Goal: Information Seeking & Learning: Understand process/instructions

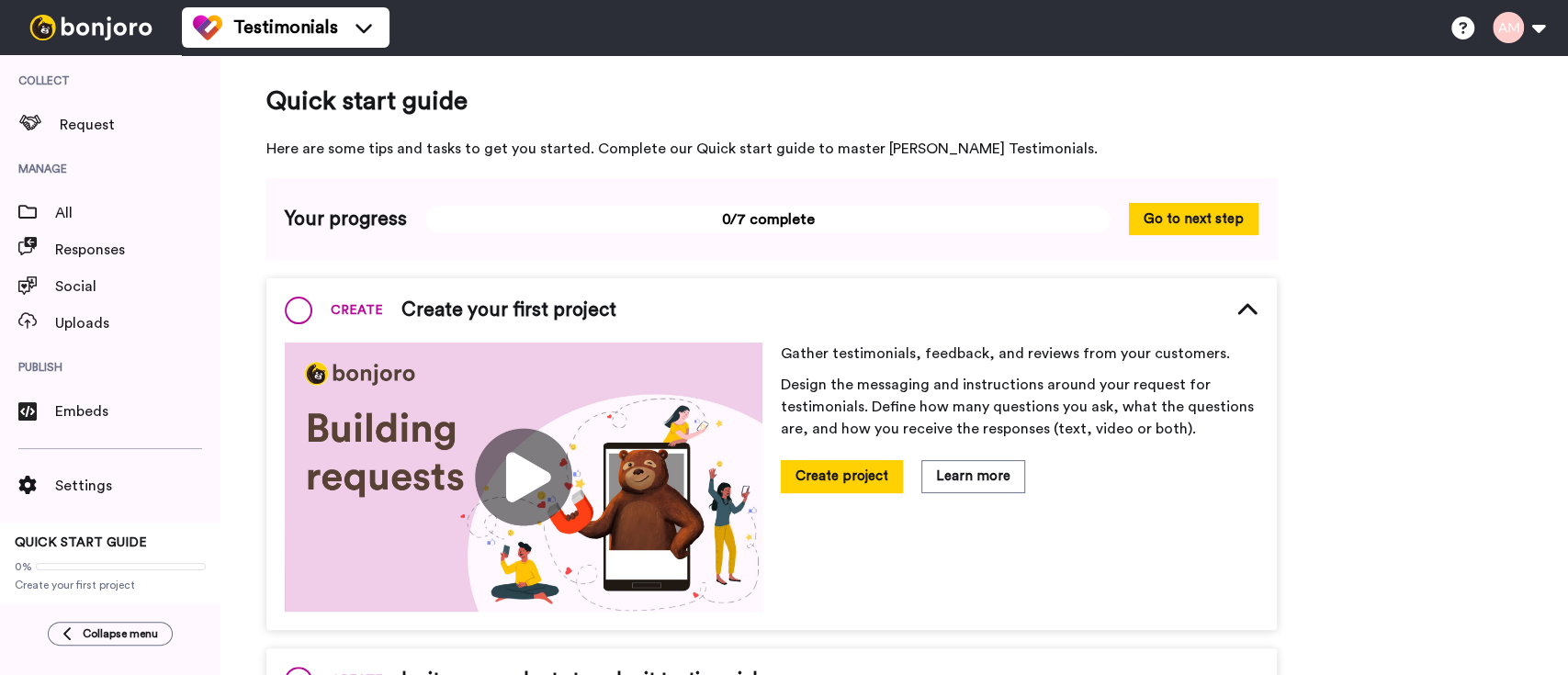
scroll to position [29, 0]
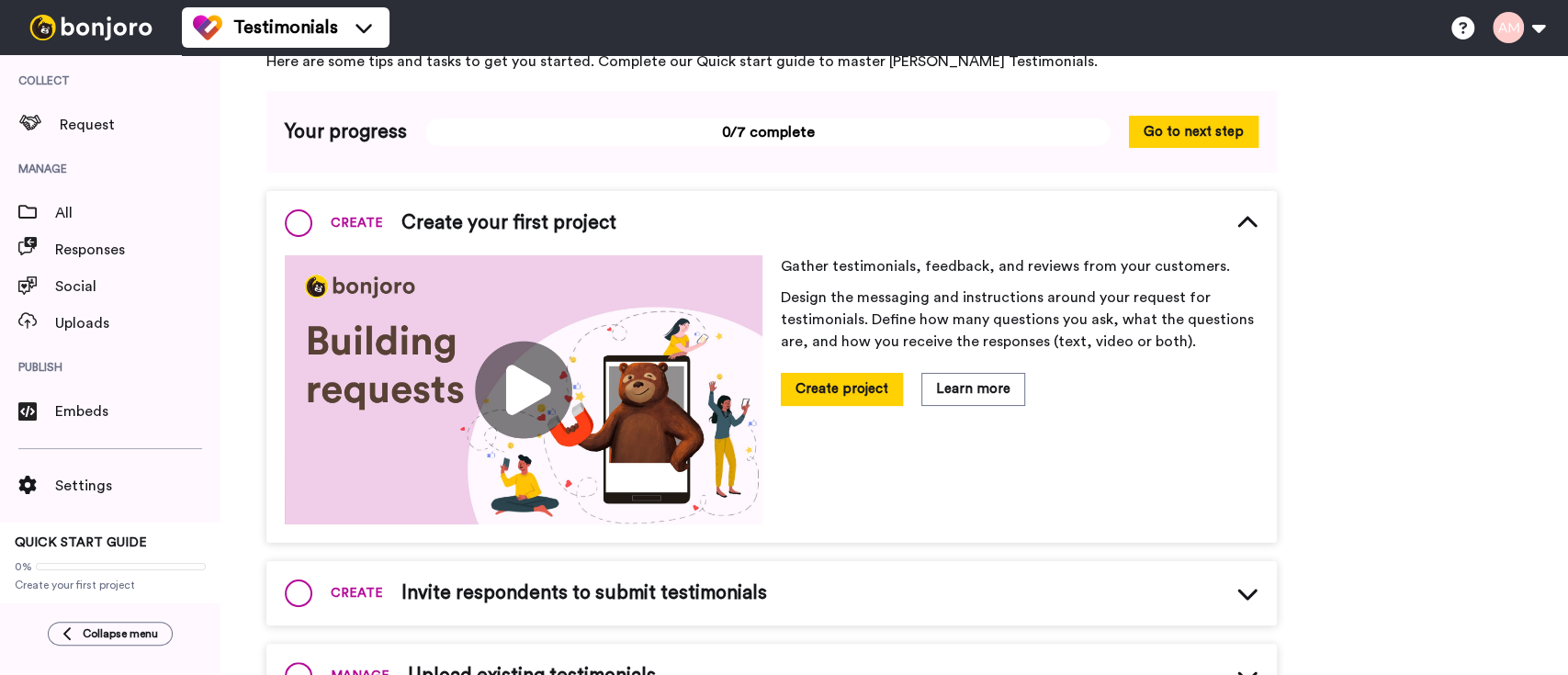
scroll to position [88, 0]
click at [1538, 631] on div "Open Intercom Messenger" at bounding box center [1527, 634] width 48 height 48
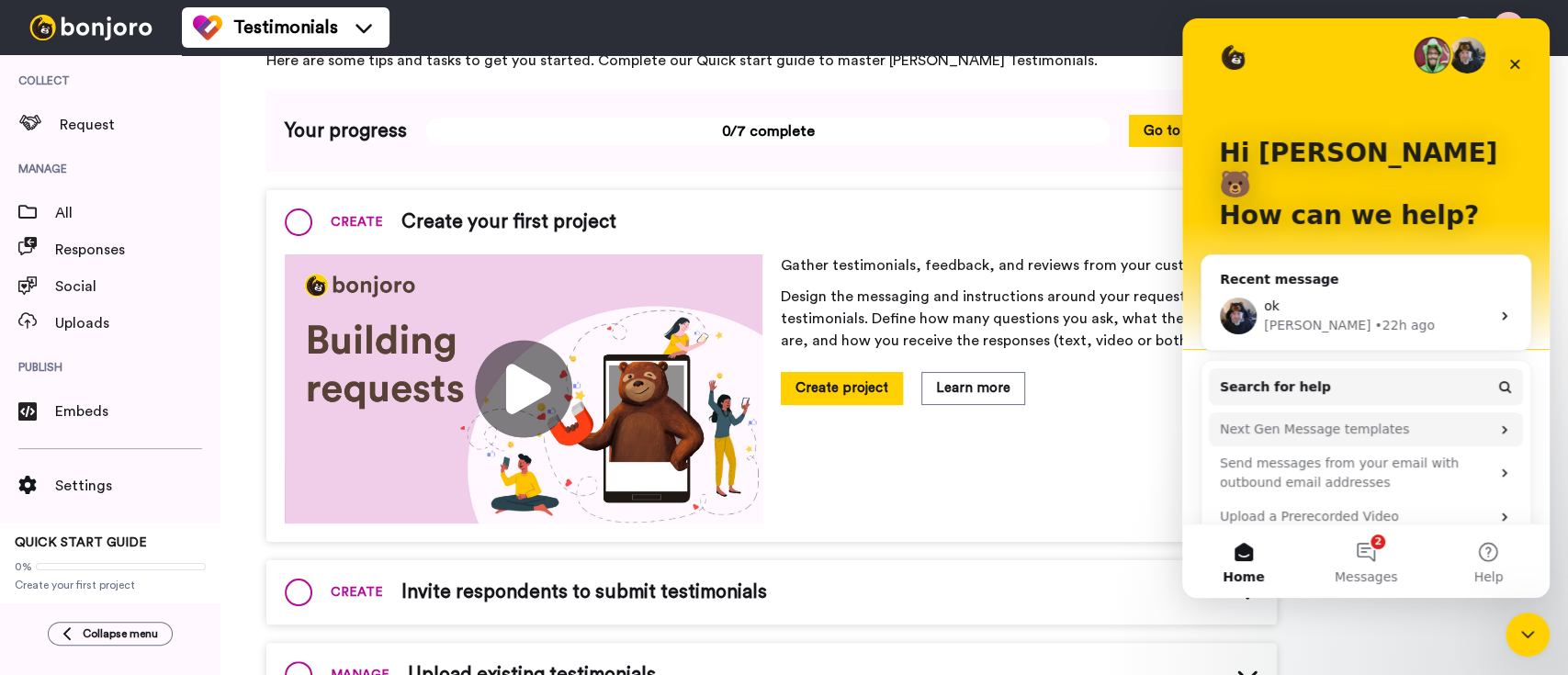
scroll to position [12, 0]
click at [1370, 572] on span "Messages" at bounding box center [1365, 577] width 63 height 13
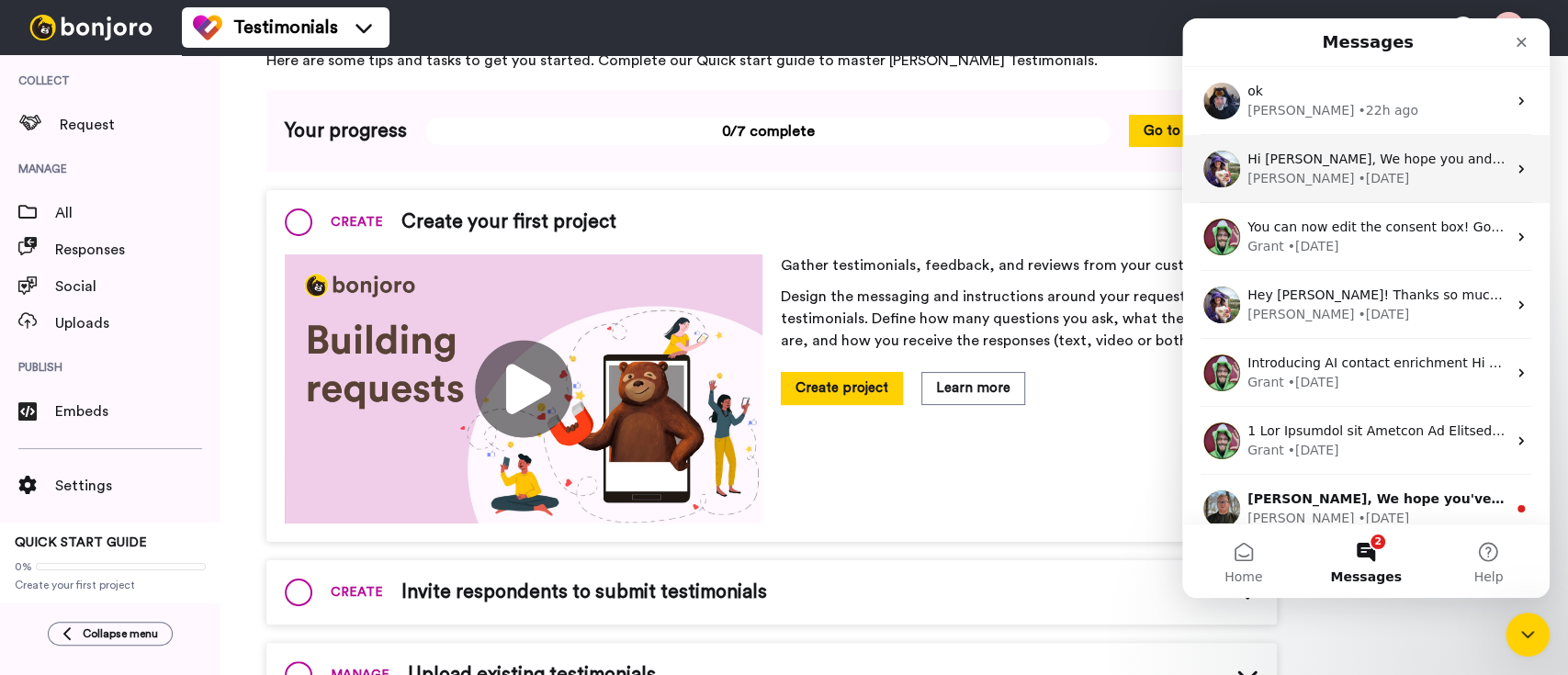
click at [1376, 178] on div "[PERSON_NAME] • [DATE]" at bounding box center [1377, 178] width 259 height 19
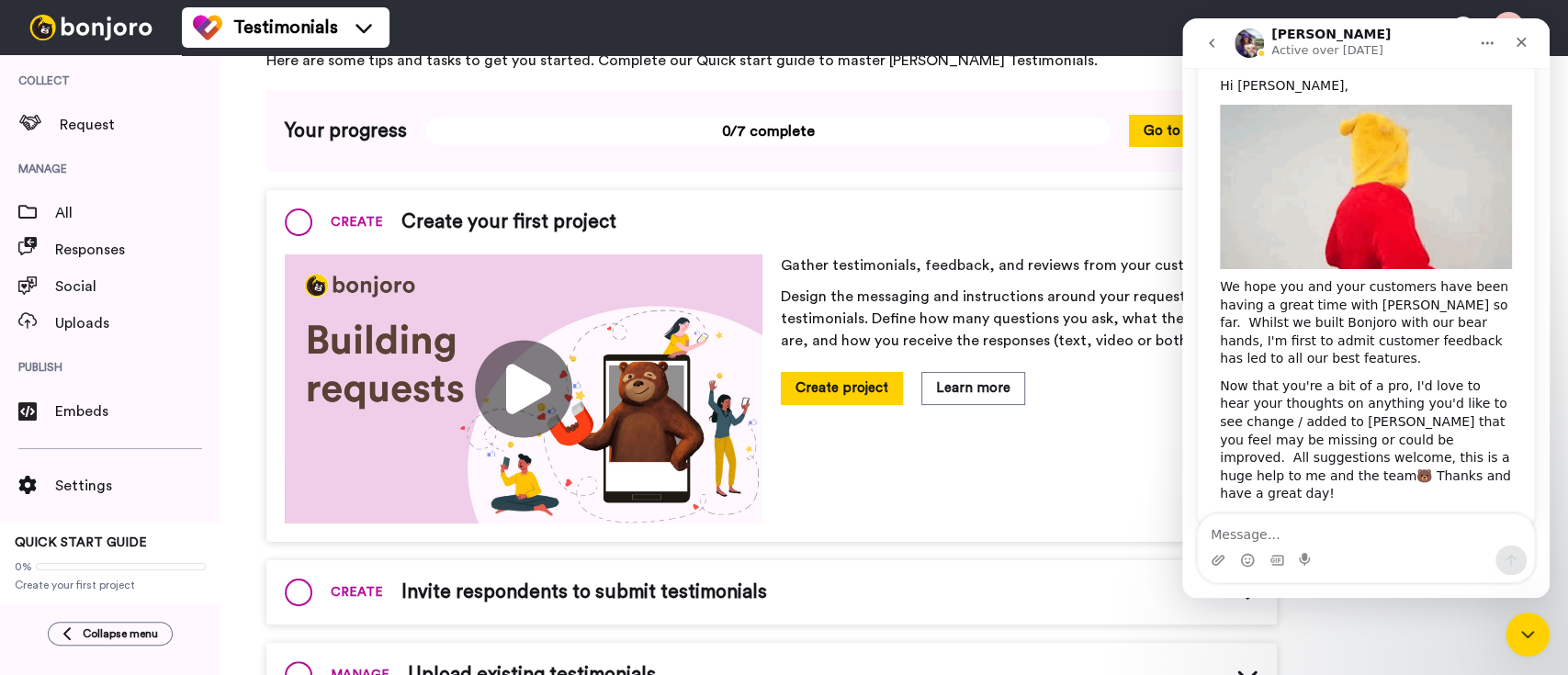
scroll to position [213, 0]
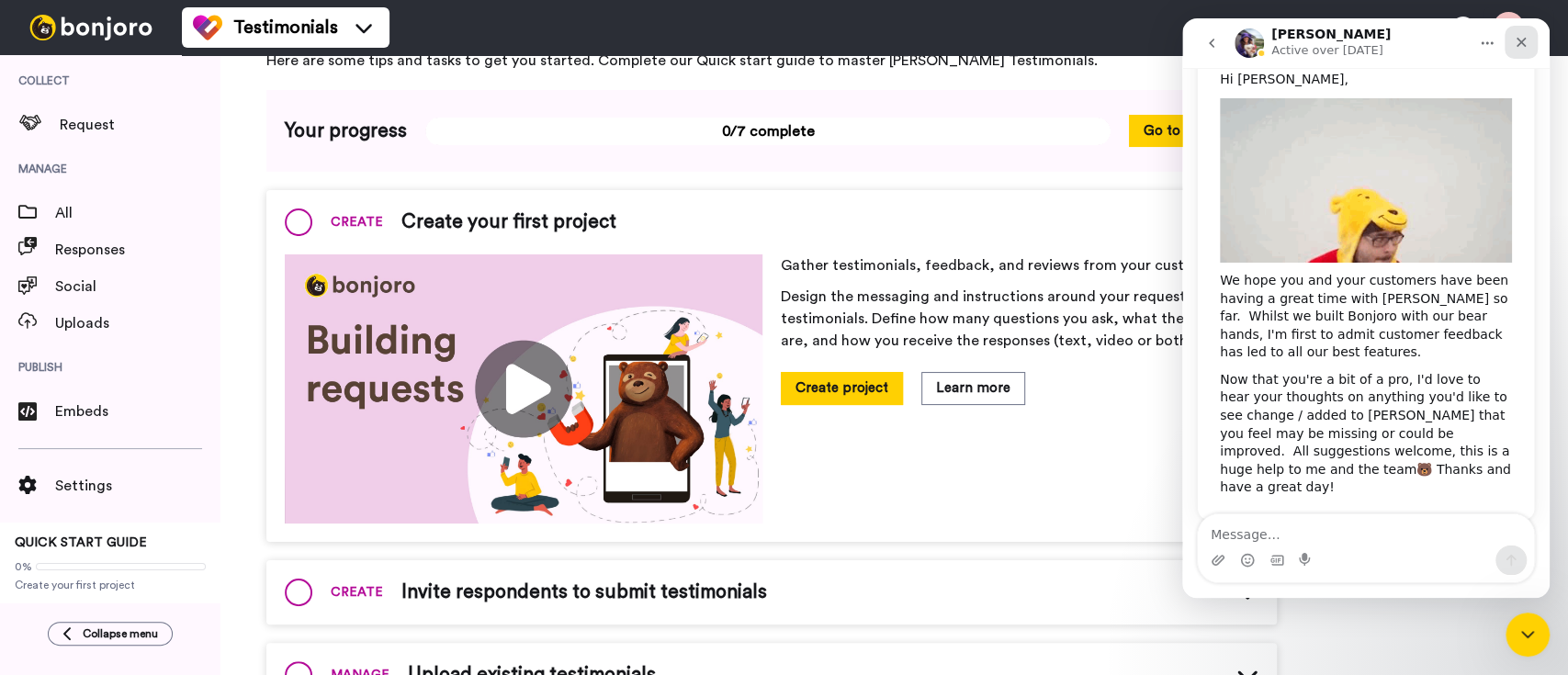
click at [1523, 46] on icon "Close" at bounding box center [1521, 43] width 15 height 15
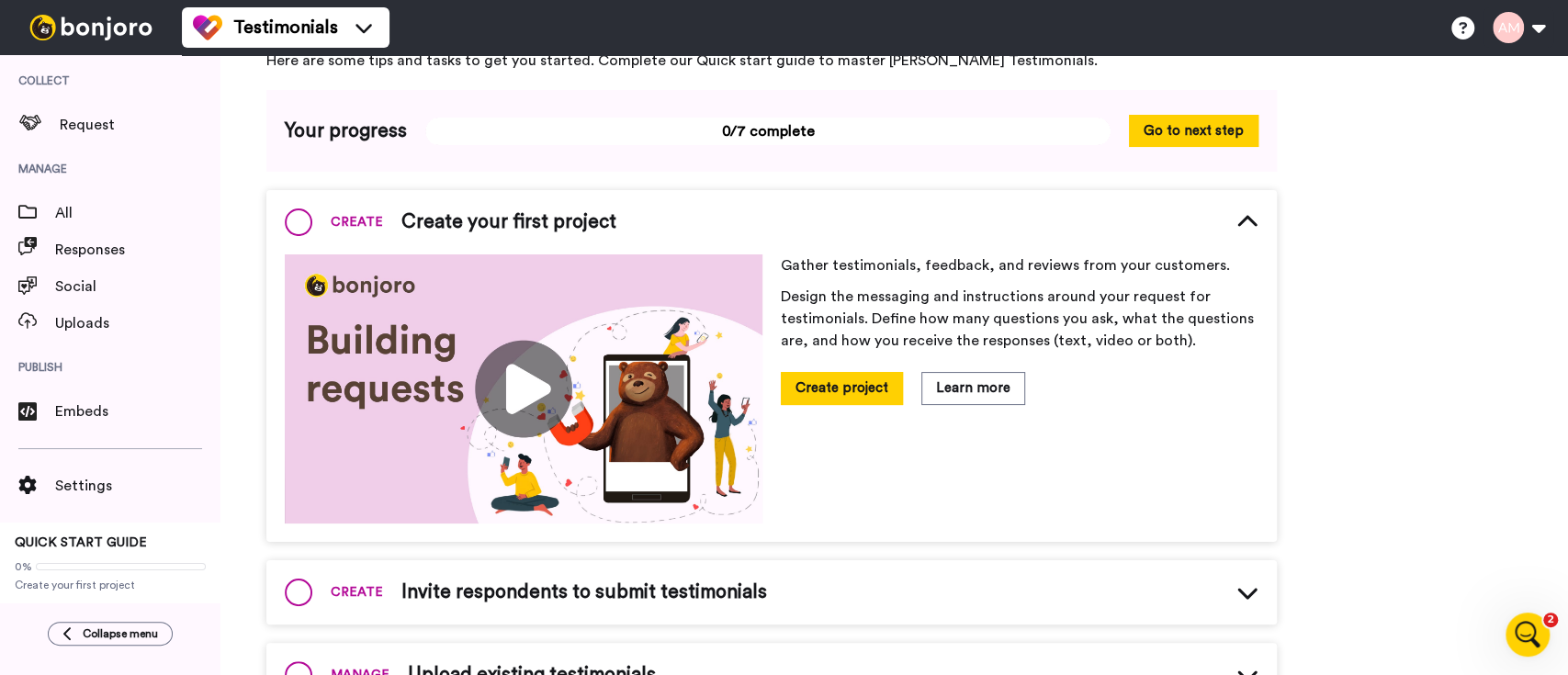
scroll to position [0, 0]
